Goal: Navigation & Orientation: Find specific page/section

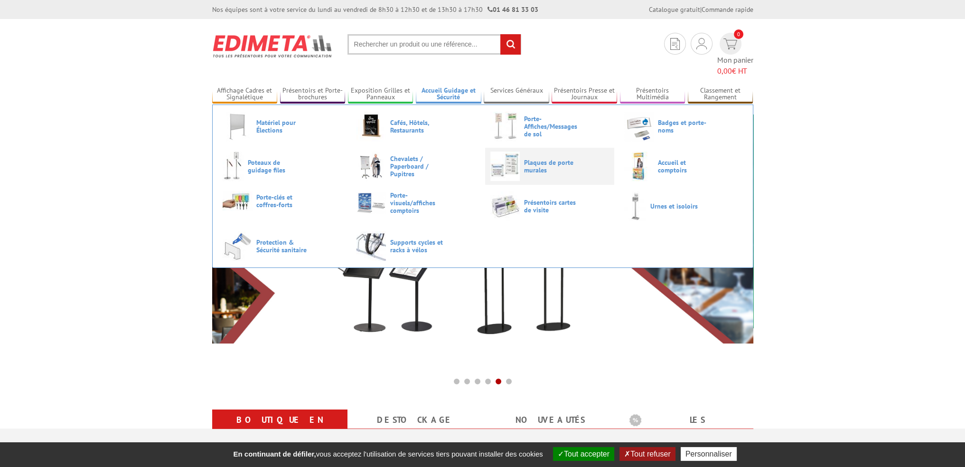
click at [543, 159] on span "Plaques de porte murales" at bounding box center [552, 166] width 57 height 15
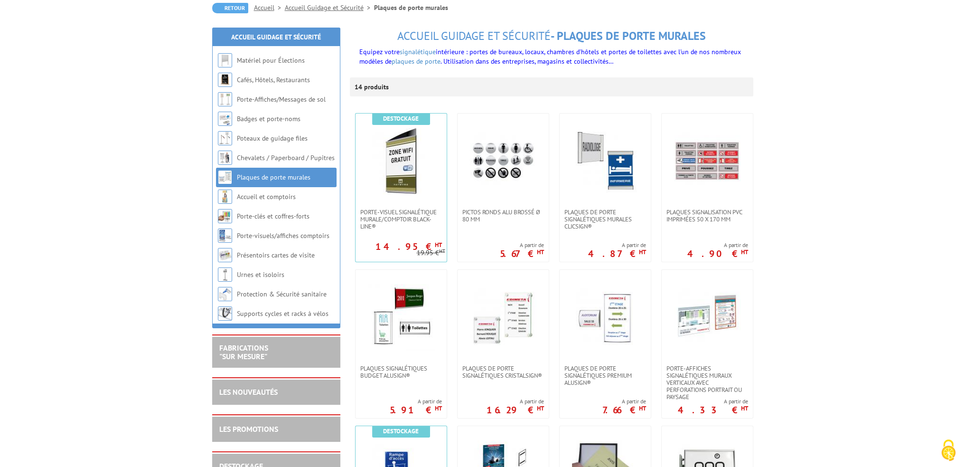
scroll to position [190, 0]
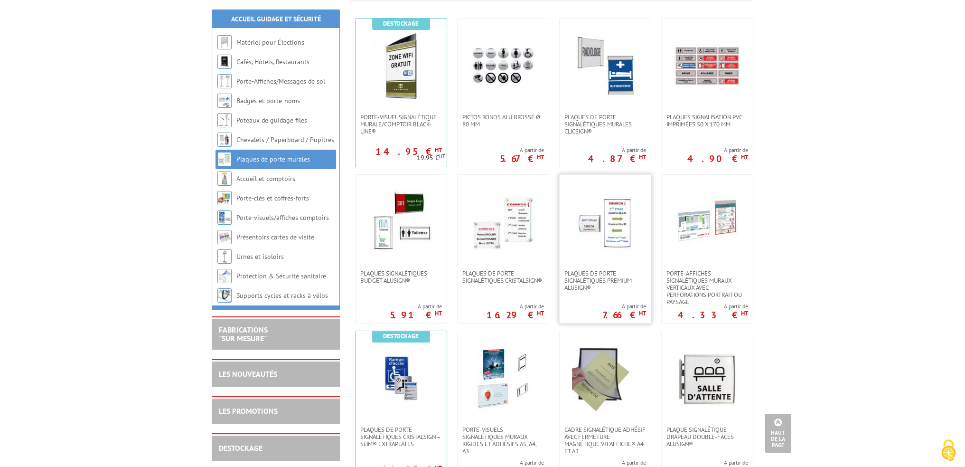
click at [631, 251] on img at bounding box center [605, 222] width 66 height 66
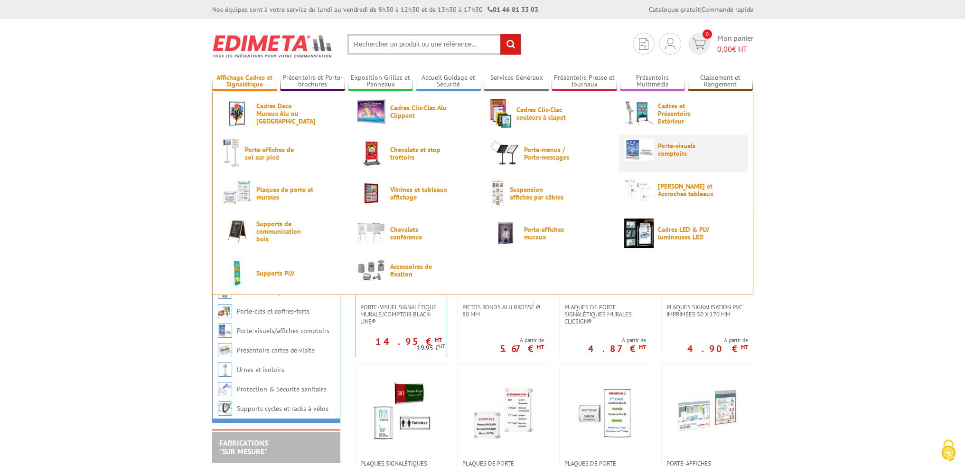
click at [670, 158] on link "Porte-visuels comptoirs" at bounding box center [683, 150] width 119 height 22
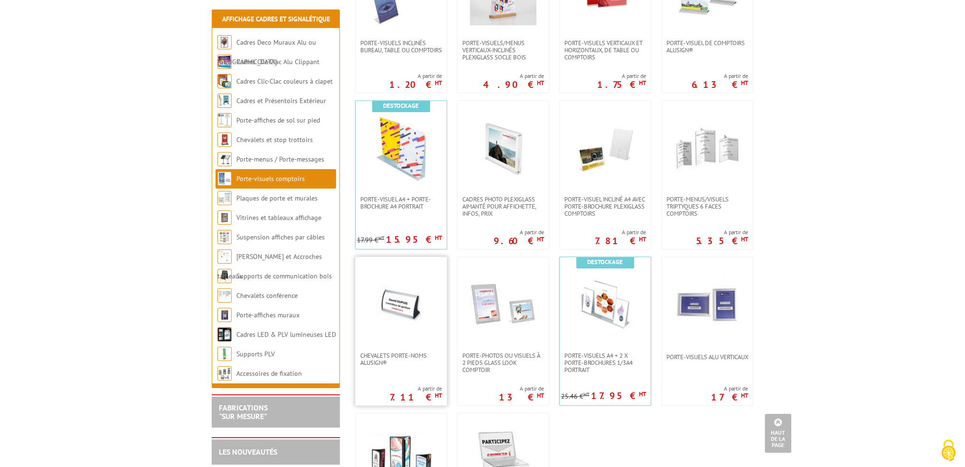
scroll to position [712, 0]
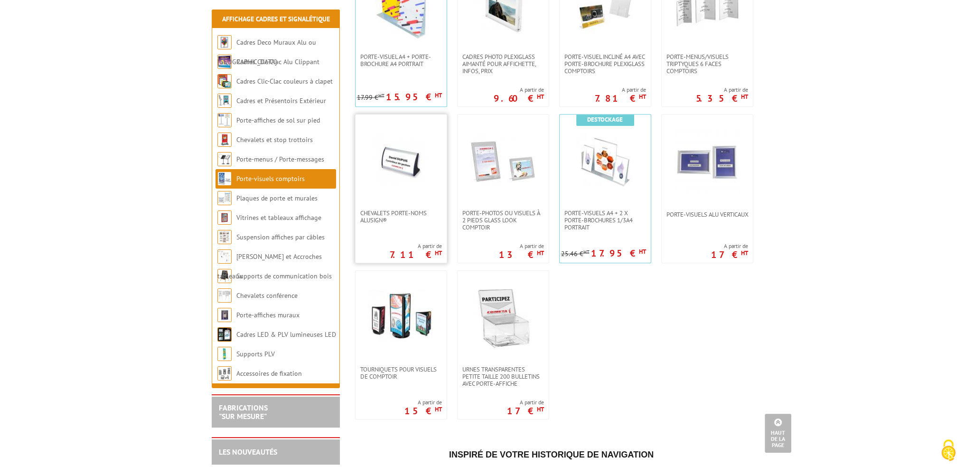
click at [394, 205] on link at bounding box center [401, 161] width 91 height 95
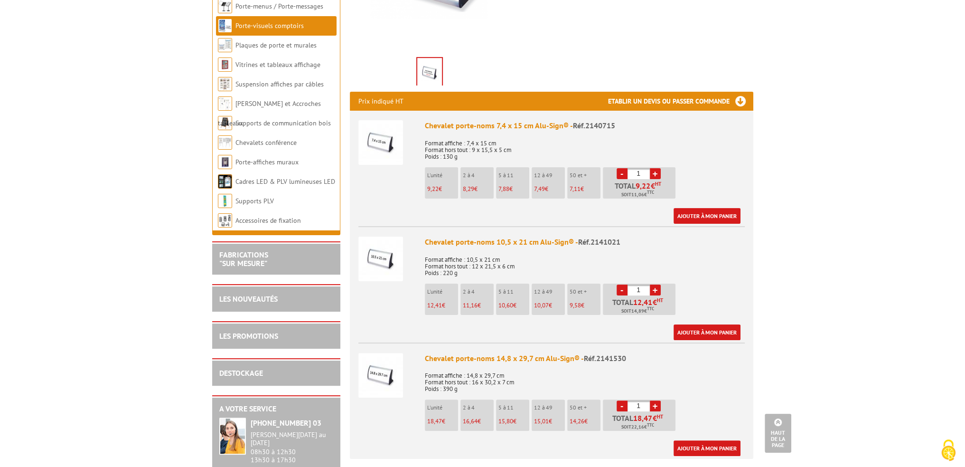
scroll to position [237, 0]
